Goal: Task Accomplishment & Management: Manage account settings

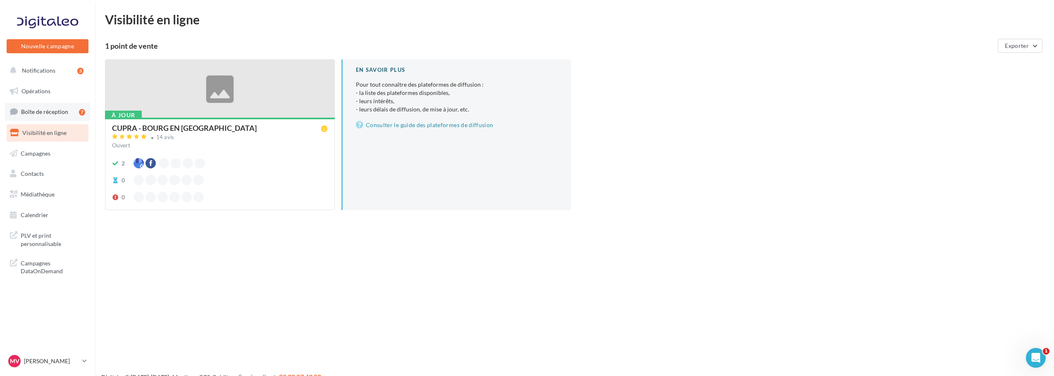
click at [52, 114] on span "Boîte de réception" at bounding box center [44, 111] width 47 height 7
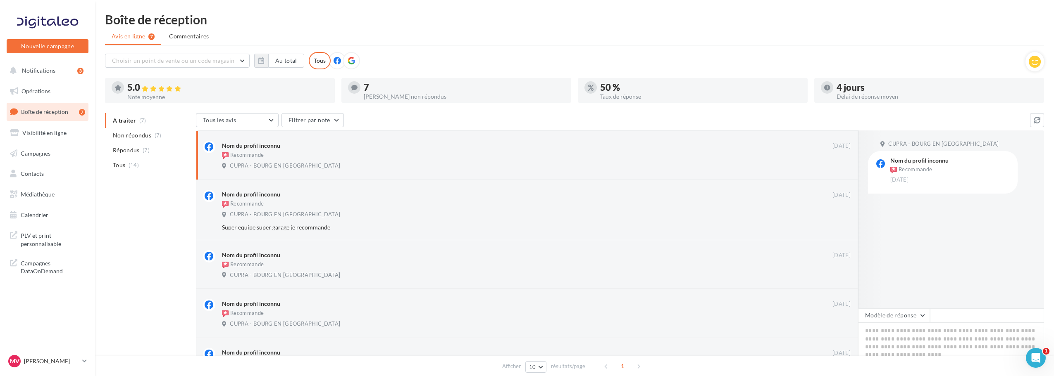
click at [352, 61] on icon at bounding box center [350, 60] width 7 height 7
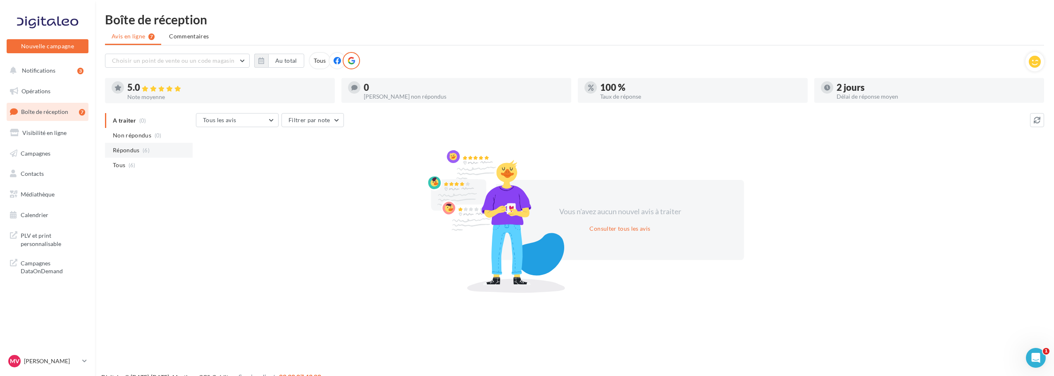
click at [134, 150] on span "Répondus" at bounding box center [126, 150] width 27 height 8
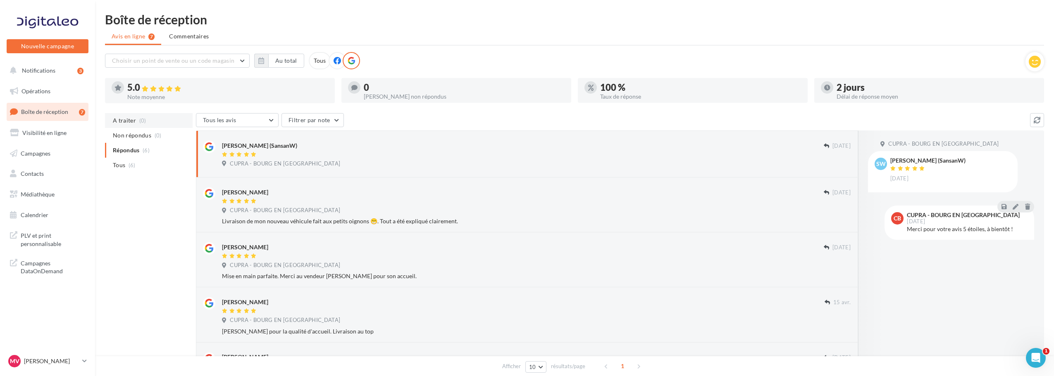
click at [127, 122] on span "A traiter" at bounding box center [124, 121] width 23 height 8
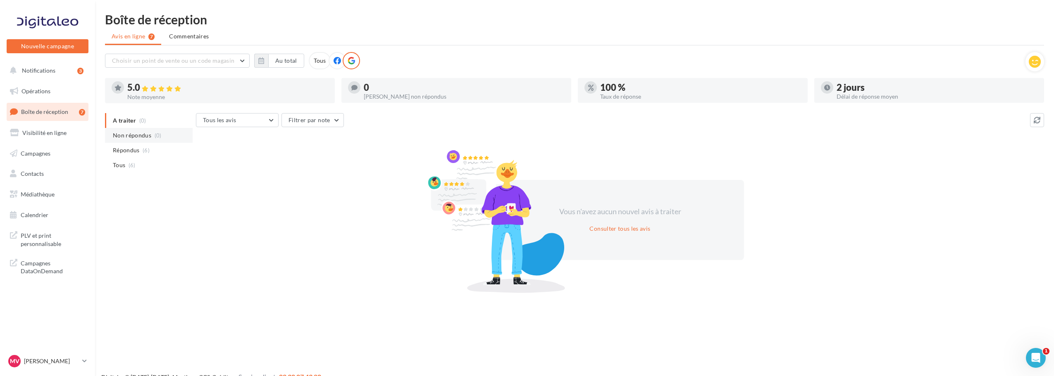
click at [128, 142] on li "Non répondus (0)" at bounding box center [149, 135] width 88 height 15
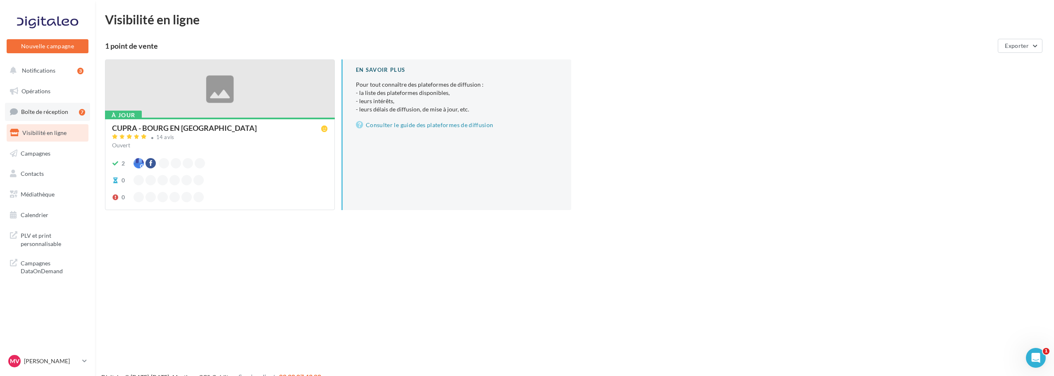
click at [44, 110] on span "Boîte de réception" at bounding box center [44, 111] width 47 height 7
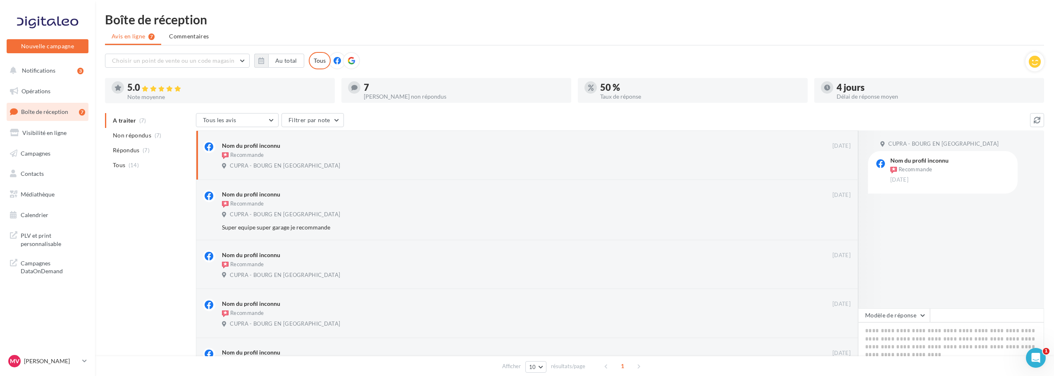
click at [352, 58] on icon at bounding box center [350, 60] width 7 height 7
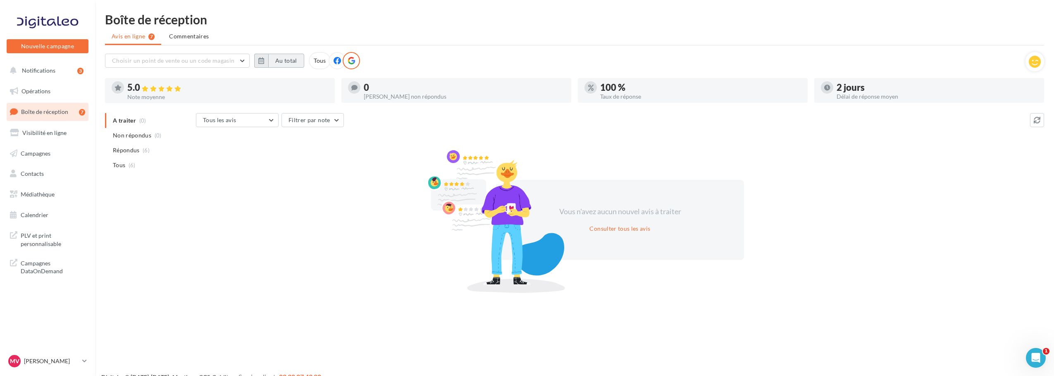
click at [277, 58] on button "Au total" at bounding box center [286, 61] width 36 height 14
click at [269, 85] on div "Septembre [PERSON_NAME] Mars Avril Mai Juin Juillet Août Septembre Octobre Nove…" at bounding box center [362, 84] width 189 height 12
click at [265, 83] on button "button" at bounding box center [264, 84] width 7 height 12
click at [323, 109] on button "1" at bounding box center [324, 110] width 12 height 12
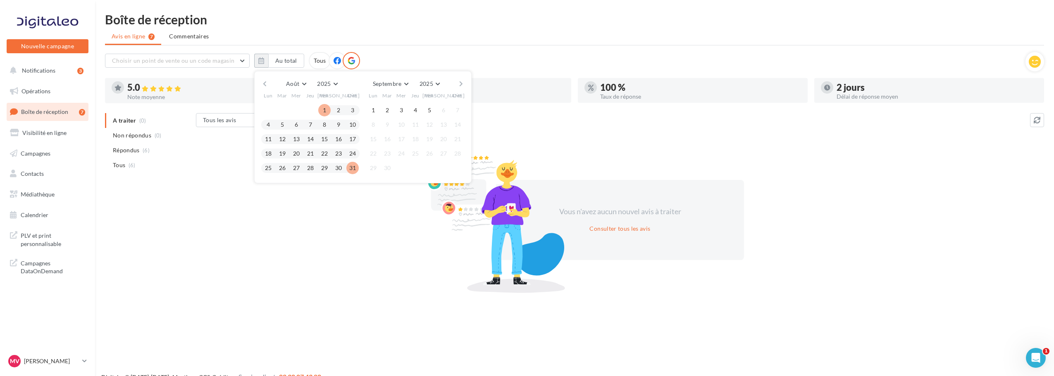
click at [347, 166] on button "31" at bounding box center [352, 168] width 12 height 12
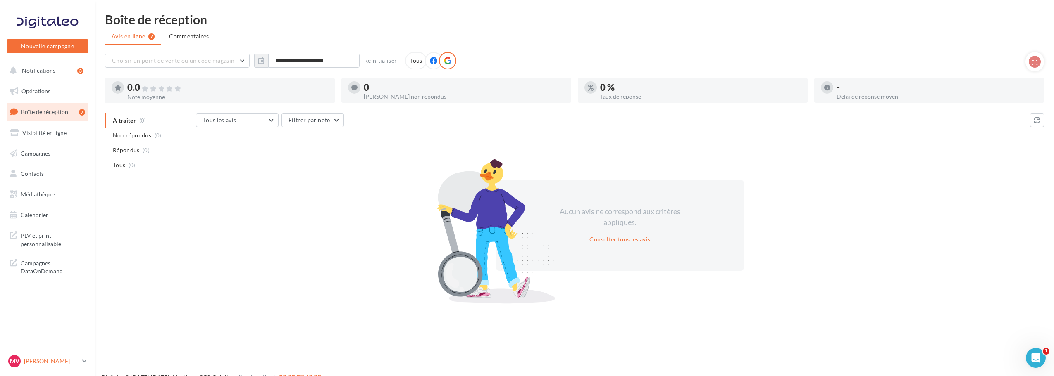
click at [50, 362] on p "[PERSON_NAME]" at bounding box center [51, 361] width 55 height 8
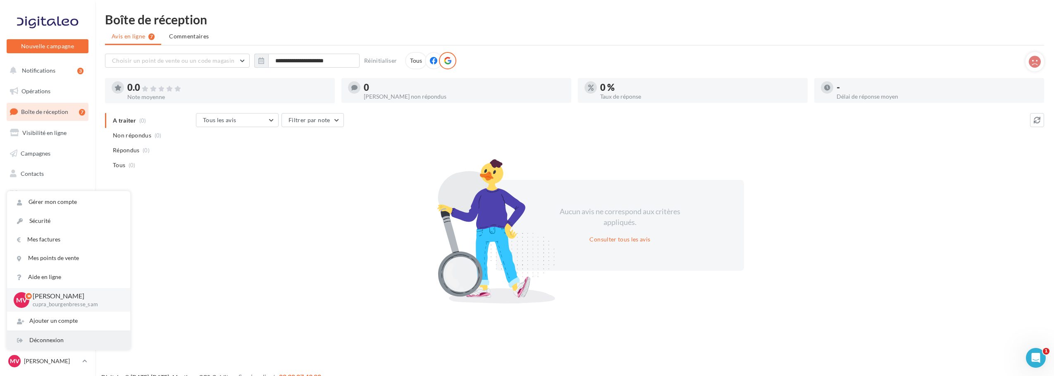
click at [45, 341] on div "Déconnexion" at bounding box center [68, 340] width 123 height 19
